Goal: Transaction & Acquisition: Purchase product/service

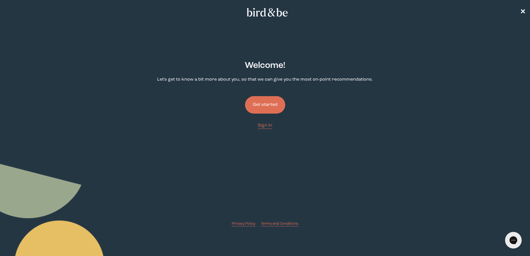
click at [275, 108] on button "Get started" at bounding box center [265, 104] width 40 height 17
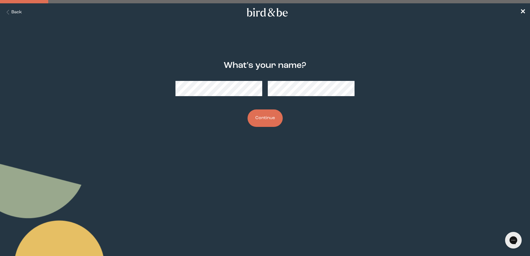
click at [204, 106] on div "What's your name? Continue" at bounding box center [265, 94] width 256 height 84
click at [274, 116] on button "Continue" at bounding box center [265, 118] width 35 height 17
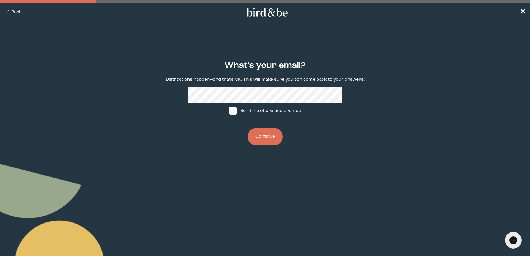
click at [329, 143] on div "What's your email? Distractions happen—and that's OK. This will make sure you c…" at bounding box center [265, 103] width 256 height 103
click at [263, 133] on button "Continue" at bounding box center [265, 136] width 35 height 17
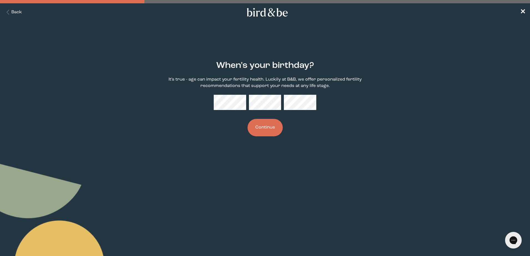
click at [269, 123] on button "Continue" at bounding box center [265, 127] width 35 height 17
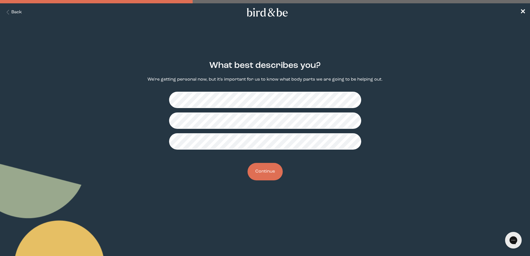
click at [258, 170] on button "Continue" at bounding box center [265, 171] width 35 height 17
click at [513, 134] on main "Do you have a partner? If you have a partner, we might have support for both of…" at bounding box center [265, 121] width 530 height 146
click at [265, 172] on button "Continue" at bounding box center [265, 171] width 35 height 17
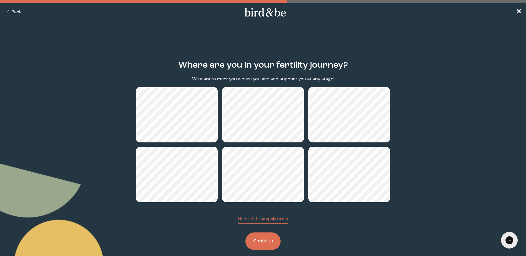
click at [260, 244] on button "Continue" at bounding box center [262, 241] width 35 height 17
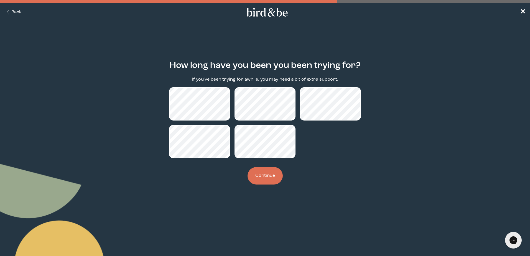
click at [268, 177] on button "Continue" at bounding box center [265, 175] width 35 height 17
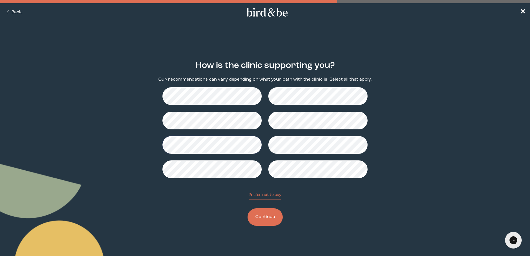
click at [261, 213] on button "Continue" at bounding box center [265, 217] width 35 height 17
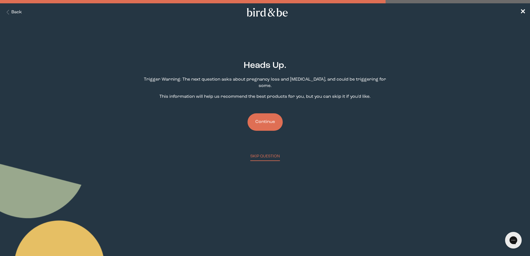
click at [272, 120] on button "Continue" at bounding box center [265, 121] width 35 height 17
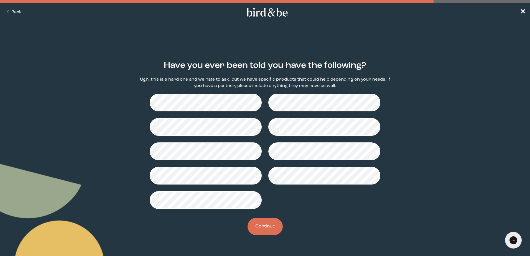
click at [268, 223] on button "Continue" at bounding box center [265, 226] width 35 height 17
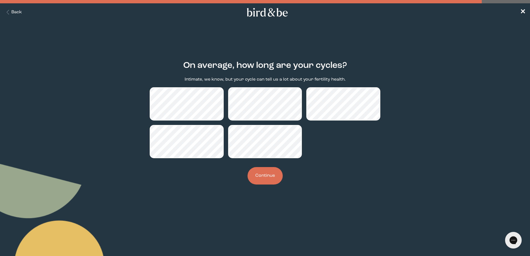
click at [261, 172] on button "Continue" at bounding box center [265, 175] width 35 height 17
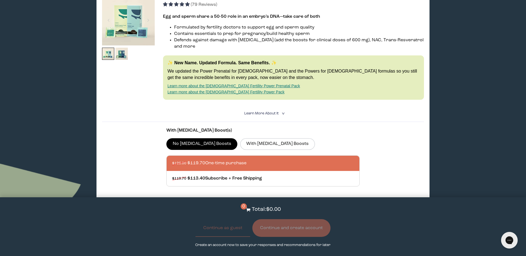
scroll to position [111, 0]
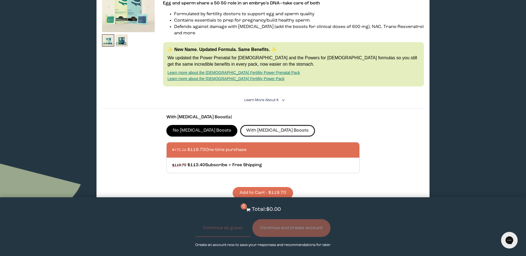
click at [247, 127] on label "With [MEDICAL_DATA] Boosts" at bounding box center [277, 131] width 75 height 12
click at [0, 0] on input "With [MEDICAL_DATA] Boosts" at bounding box center [0, 0] width 0 height 0
click at [242, 125] on label "With [MEDICAL_DATA] Boosts" at bounding box center [277, 131] width 75 height 12
click at [0, 0] on input "With [MEDICAL_DATA] Boosts" at bounding box center [0, 0] width 0 height 0
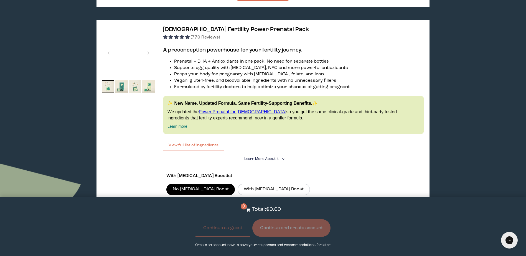
scroll to position [804, 0]
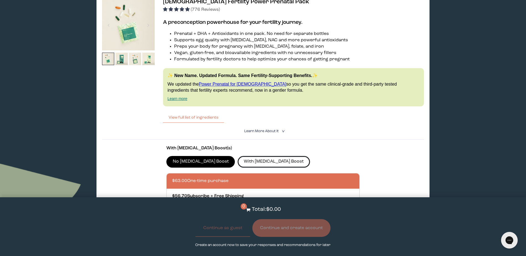
click at [238, 156] on label "With [MEDICAL_DATA] Boost" at bounding box center [274, 162] width 72 height 12
click at [0, 0] on input "With [MEDICAL_DATA] Boost" at bounding box center [0, 0] width 0 height 0
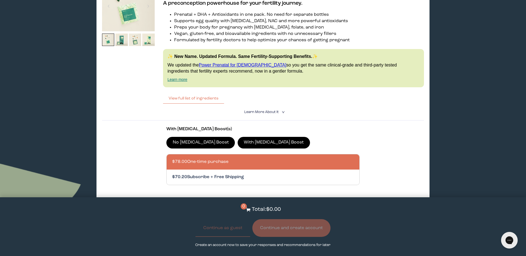
scroll to position [860, 0]
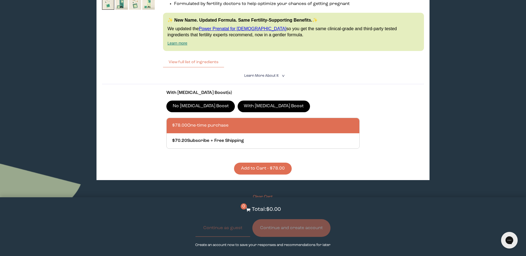
click at [245, 163] on button "Add to Cart - $78.00" at bounding box center [263, 169] width 58 height 12
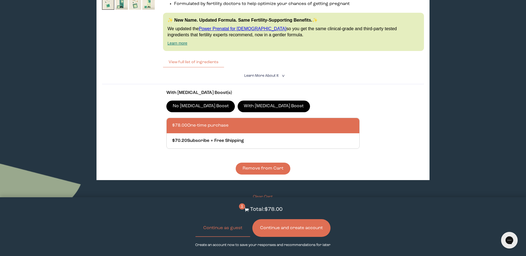
click at [230, 119] on div at bounding box center [268, 125] width 193 height 15
click at [172, 122] on input "$78.00 One-time purchase" at bounding box center [172, 122] width 0 height 0
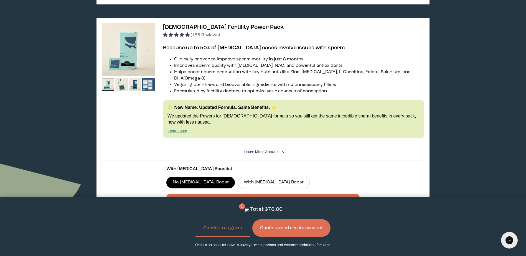
scroll to position [527, 0]
